Goal: Transaction & Acquisition: Obtain resource

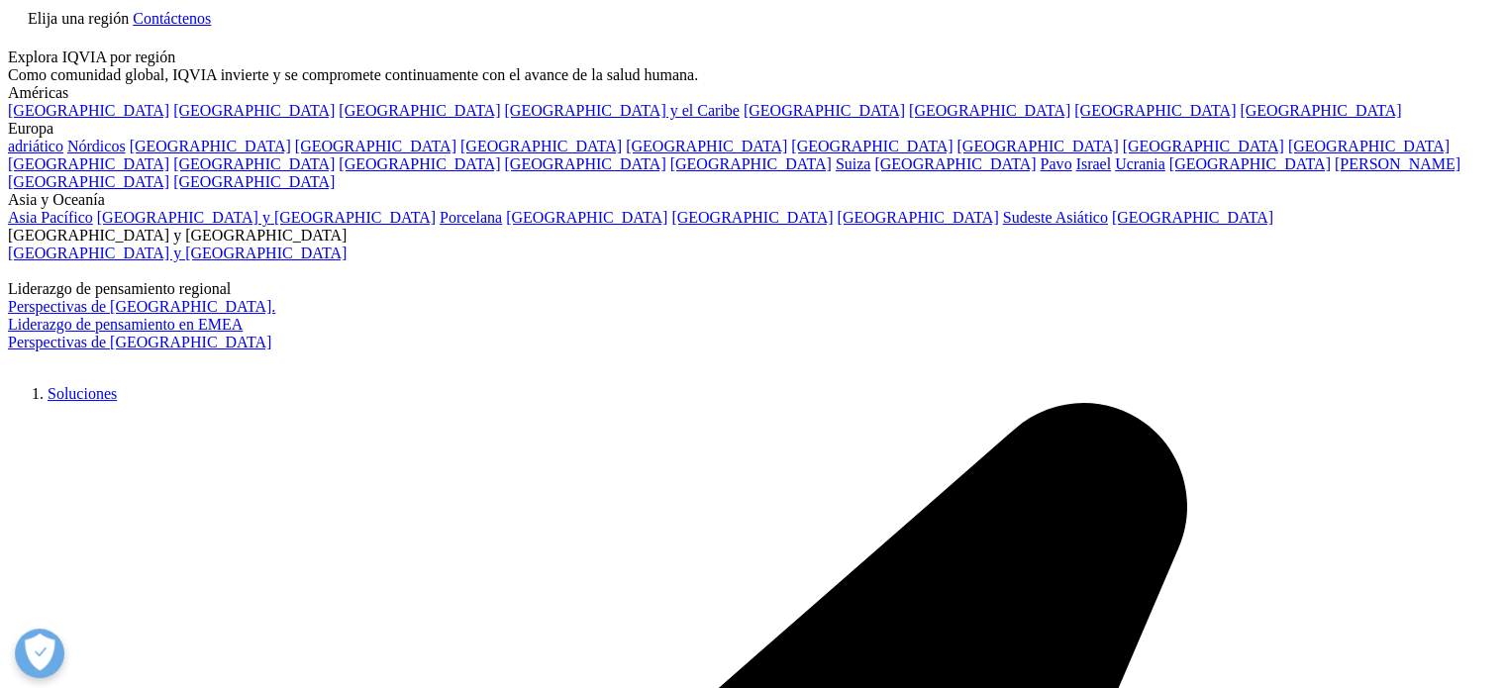
scroll to position [1943, 1168]
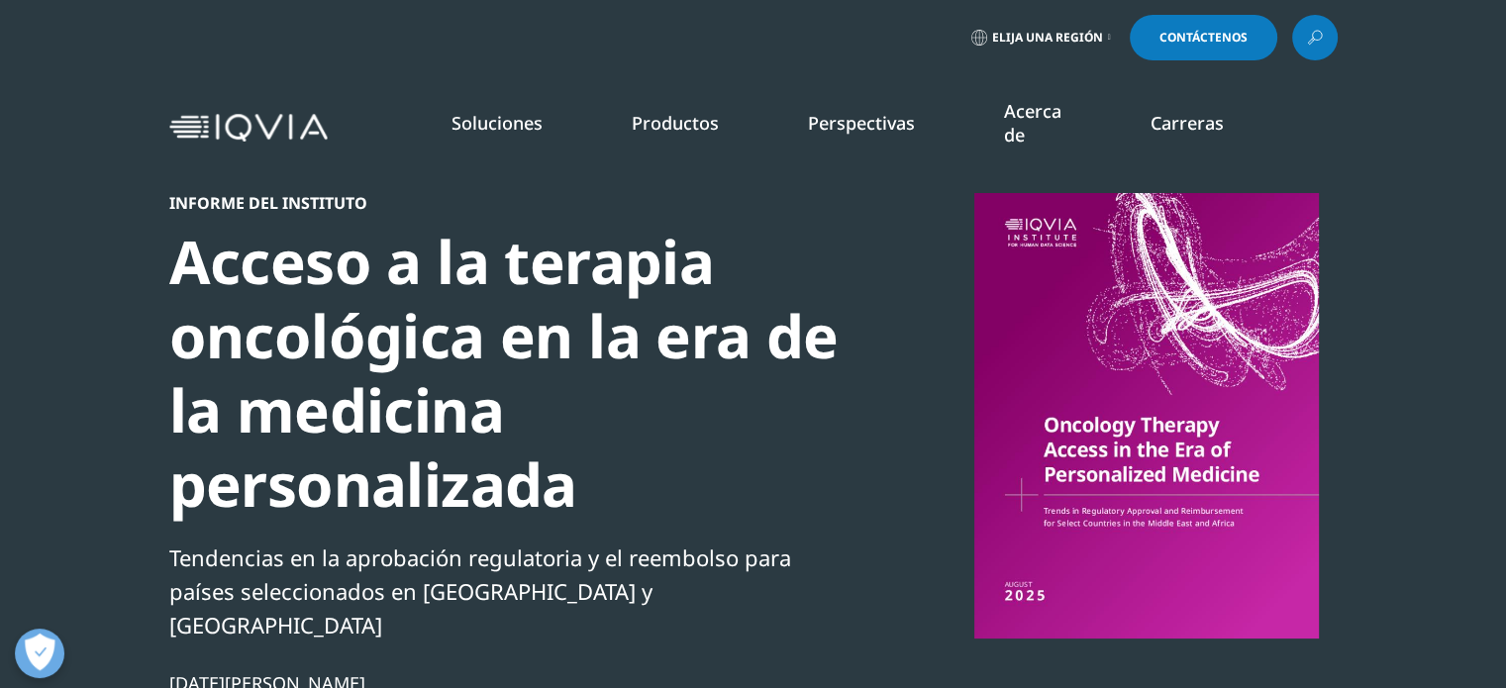
scroll to position [1943, 1168]
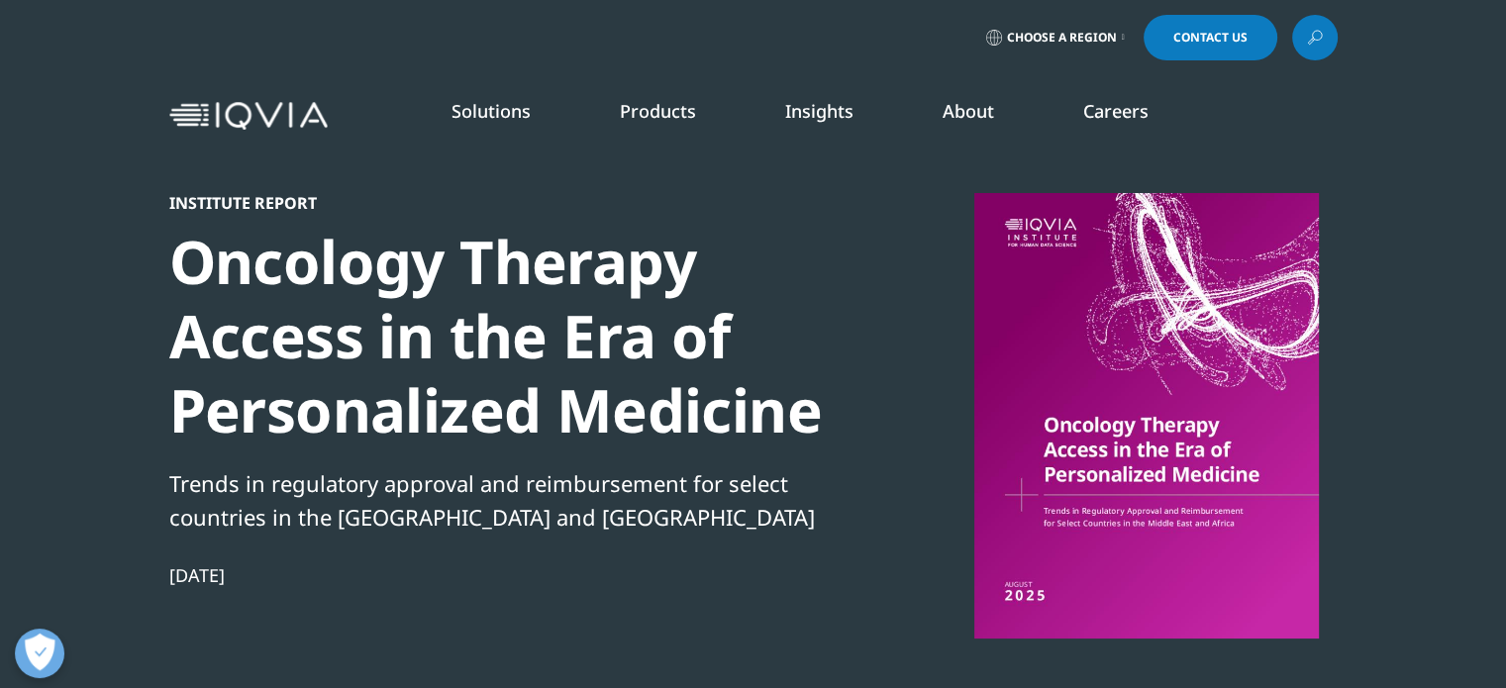
click at [1085, 416] on div at bounding box center [1146, 416] width 382 height 446
click at [1090, 414] on div at bounding box center [1146, 416] width 382 height 446
click at [443, 320] on div "Oncology Therapy Access in the Era of Personalized Medicine" at bounding box center [508, 336] width 679 height 223
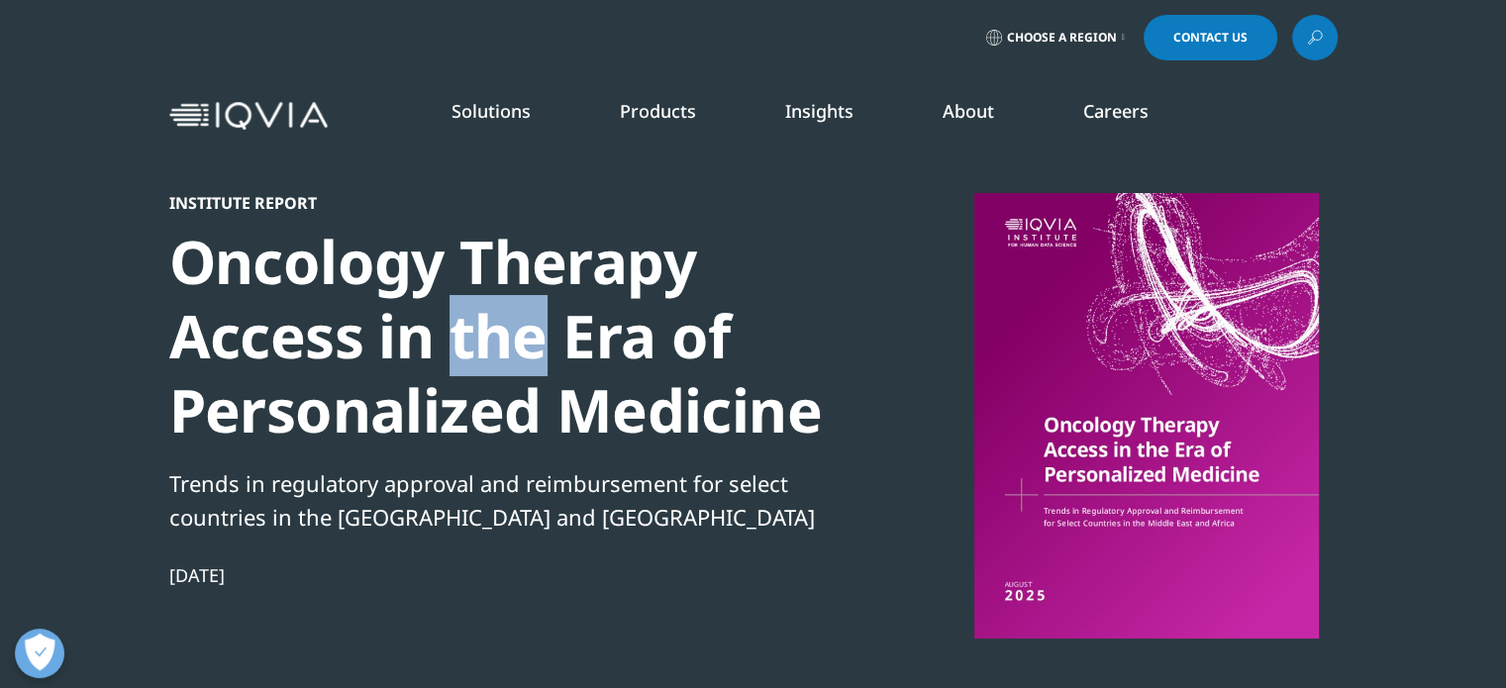
drag, startPoint x: 442, startPoint y: 322, endPoint x: 431, endPoint y: 285, distance: 38.2
click at [432, 293] on div "Oncology Therapy Access in the Era of Personalized Medicine" at bounding box center [508, 336] width 679 height 223
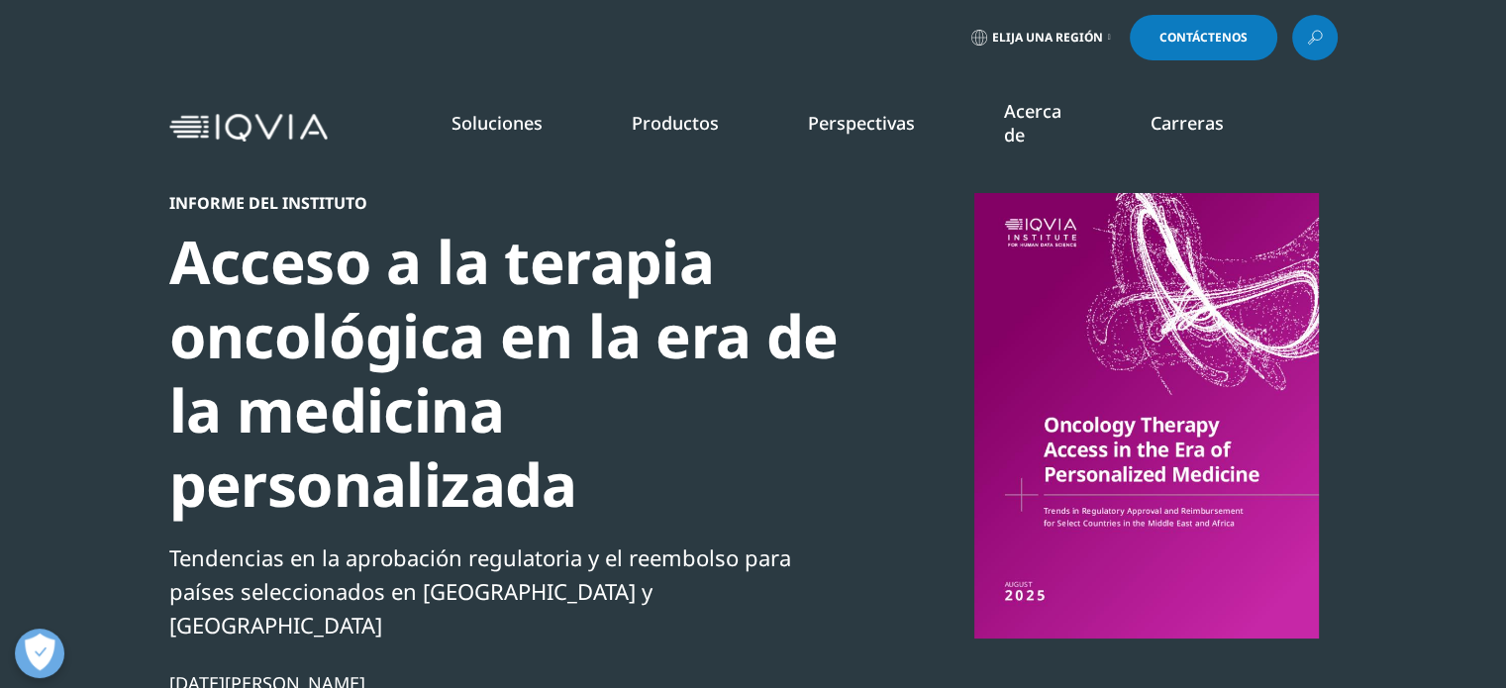
scroll to position [1943, 1168]
click at [1092, 365] on div at bounding box center [1146, 416] width 382 height 446
click at [1090, 363] on div at bounding box center [1146, 416] width 382 height 446
click at [1223, 50] on link "Contáctenos" at bounding box center [1204, 38] width 148 height 46
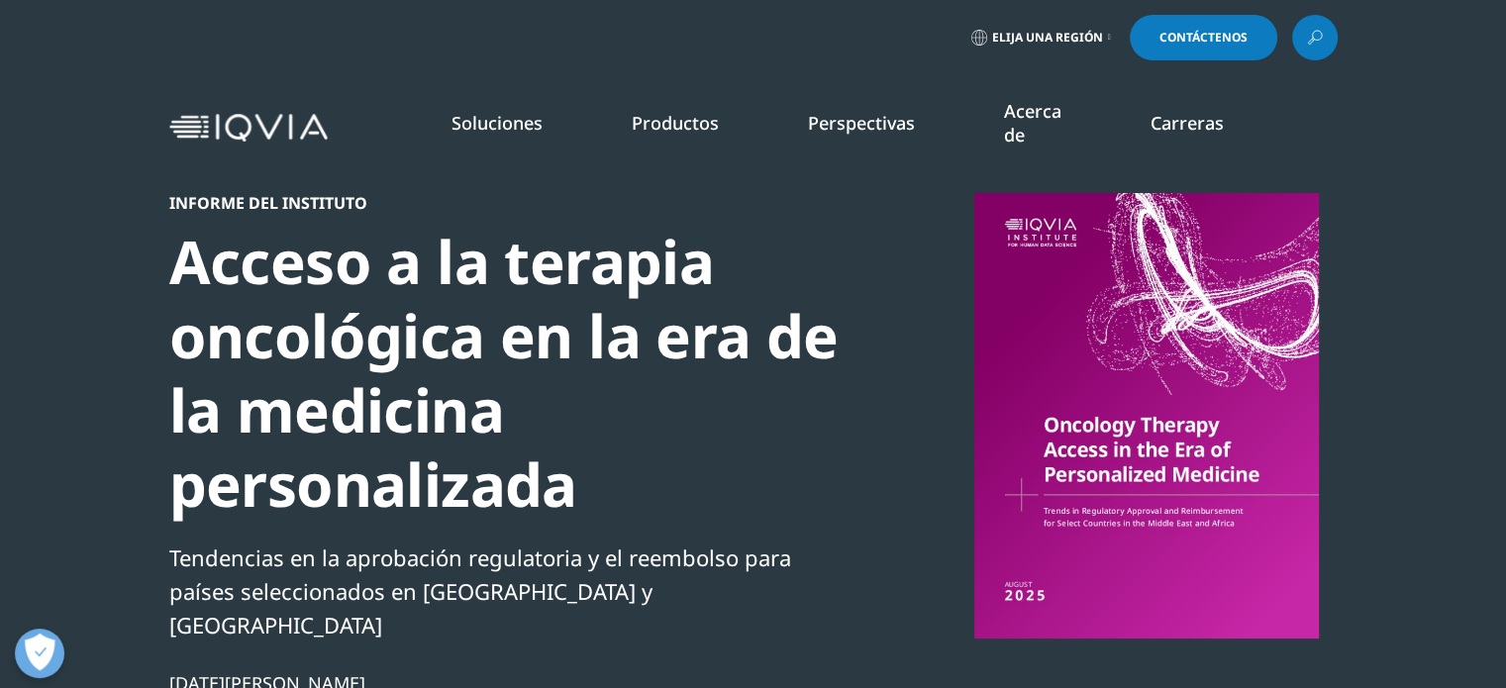
click at [319, 372] on font "Acceso a la terapia oncológica en la era de la medicina personalizada" at bounding box center [503, 373] width 669 height 304
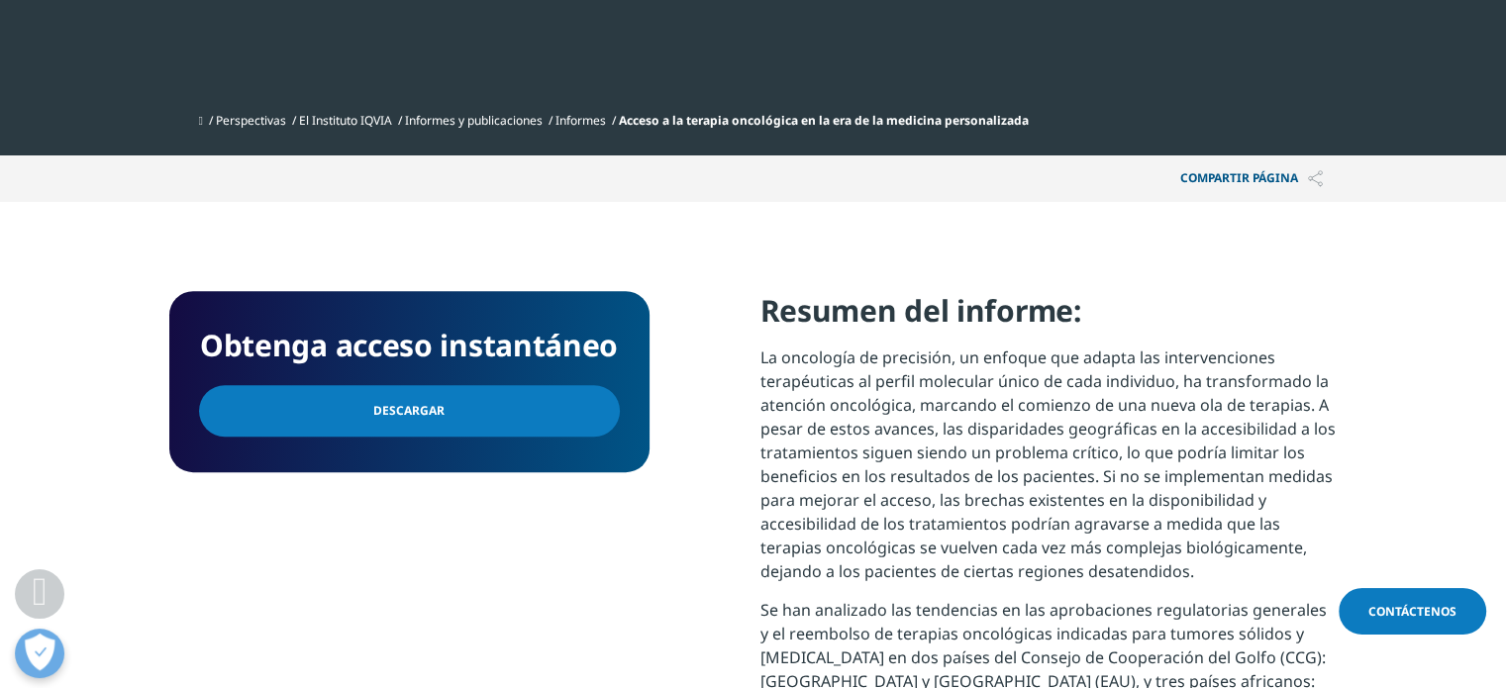
scroll to position [792, 0]
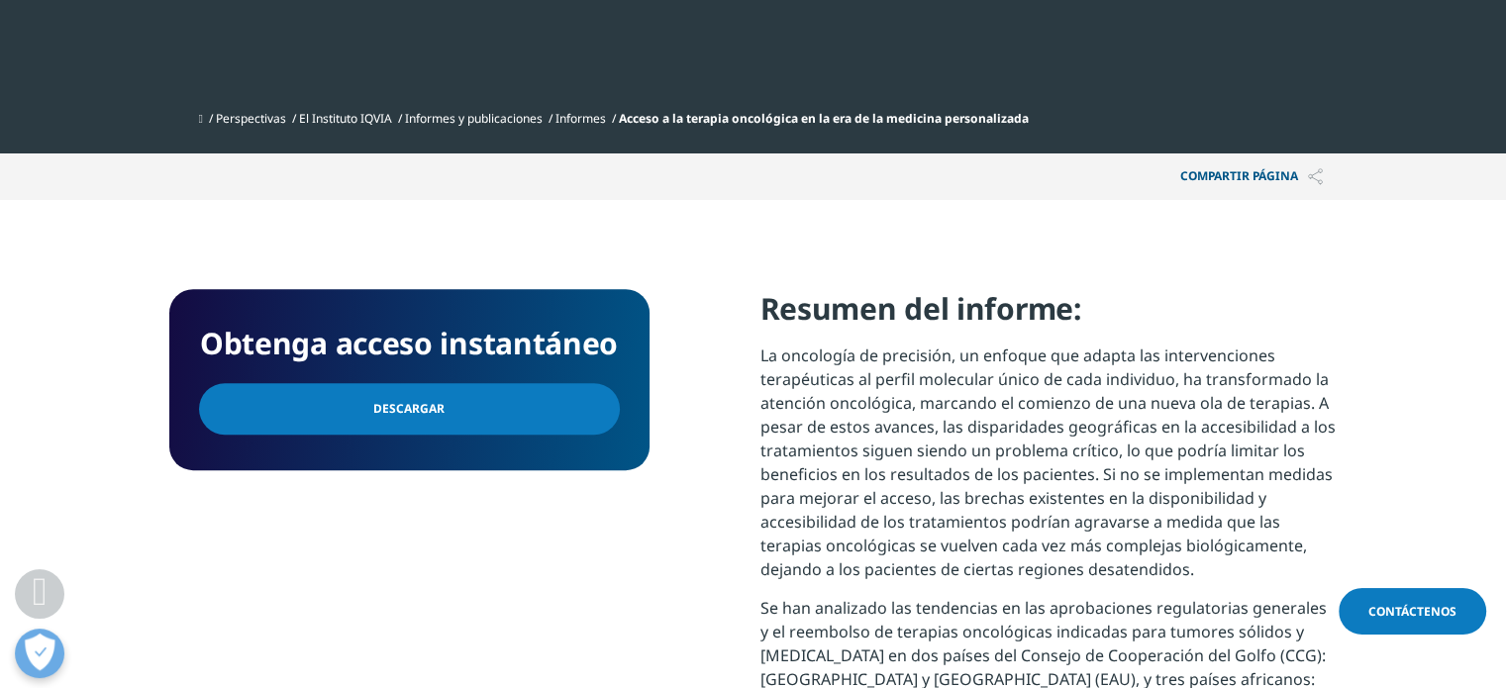
click at [404, 400] on font "Descargar" at bounding box center [408, 408] width 71 height 17
